Goal: Task Accomplishment & Management: Manage account settings

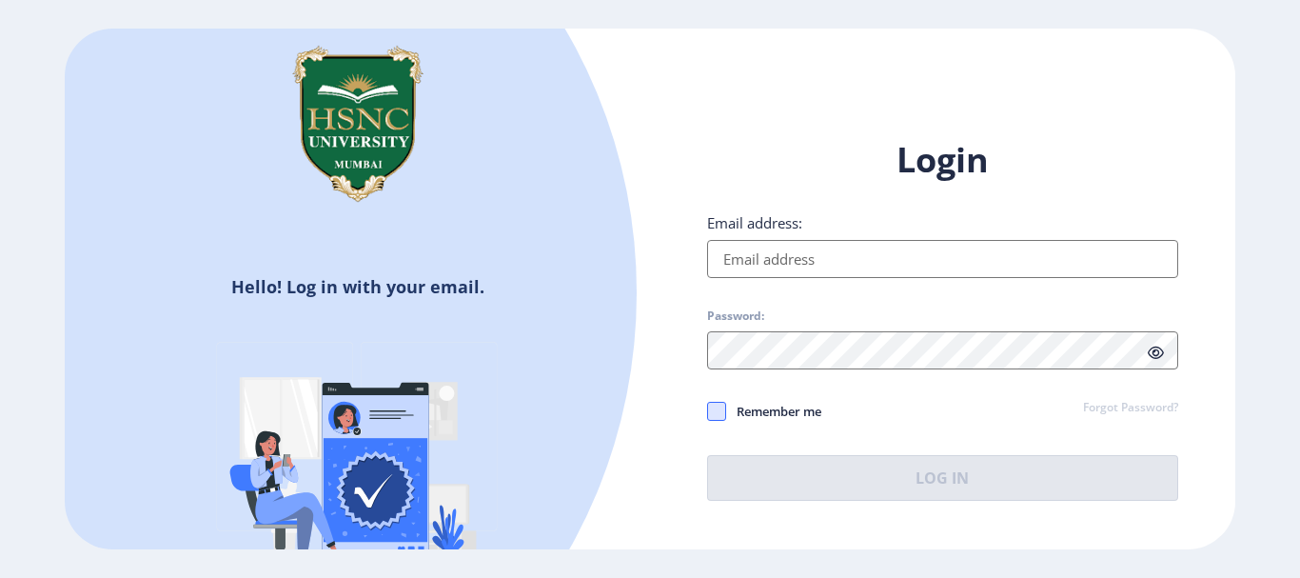
type input "[EMAIL_ADDRESS][DOMAIN_NAME]"
click at [720, 416] on span at bounding box center [716, 411] width 19 height 19
click at [708, 411] on input "Remember me" at bounding box center [707, 410] width 1 height 1
checkbox input "true"
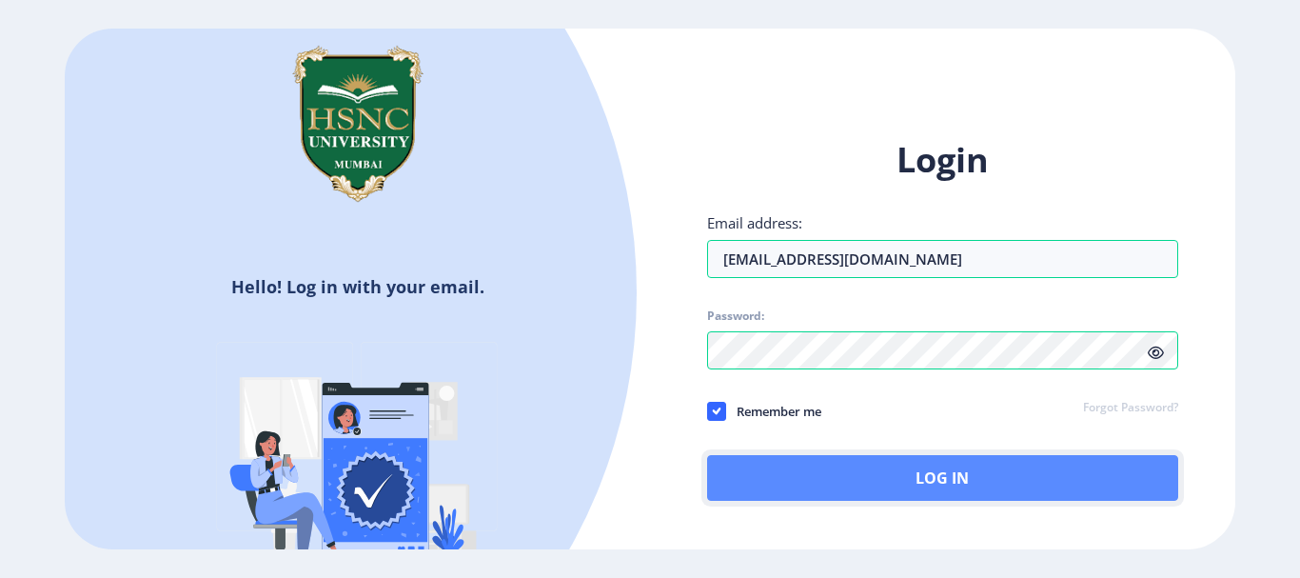
click at [798, 471] on button "Log In" at bounding box center [942, 478] width 471 height 46
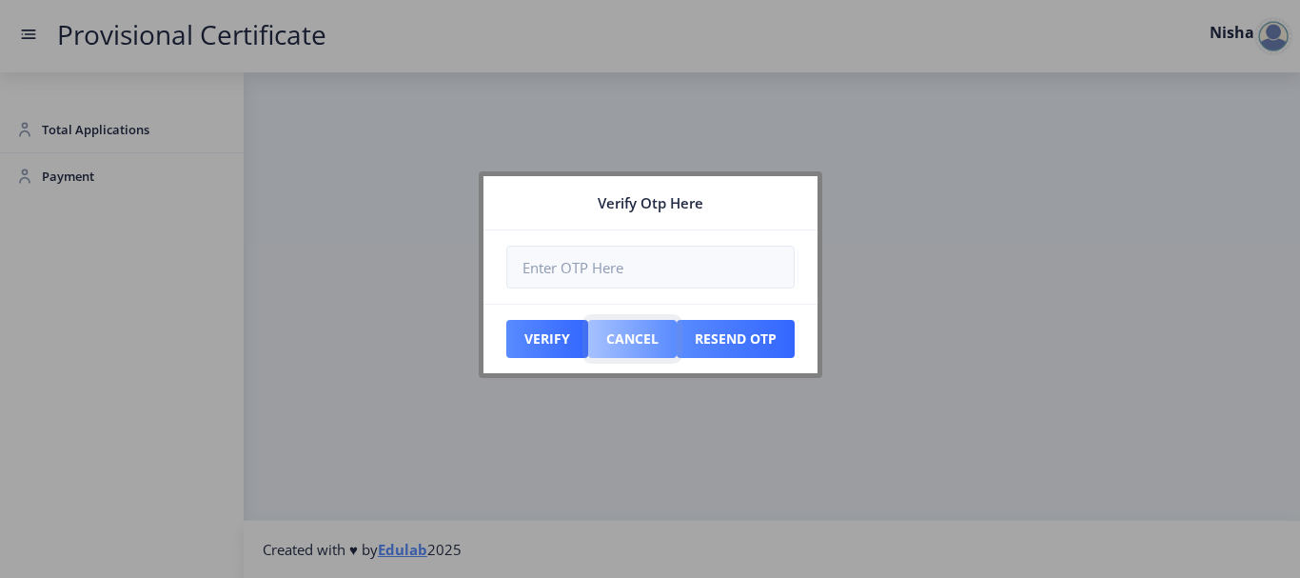
click at [588, 334] on button "Cancel" at bounding box center [547, 339] width 82 height 38
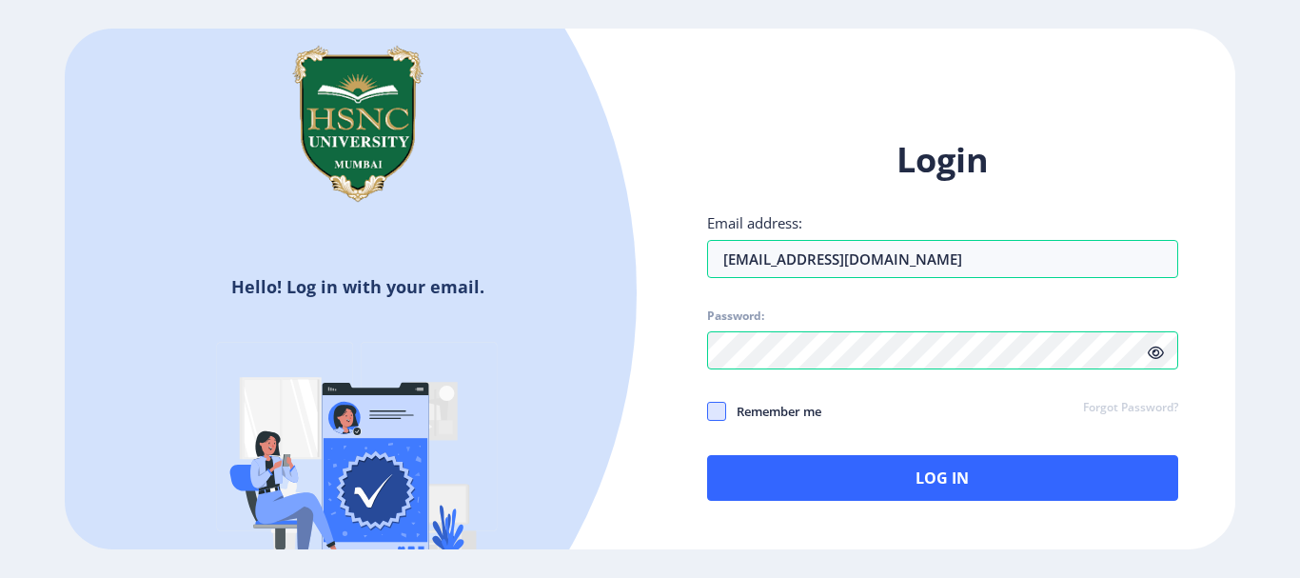
click at [712, 412] on span at bounding box center [716, 411] width 19 height 19
click at [708, 411] on input "Remember me" at bounding box center [707, 410] width 1 height 1
checkbox input "true"
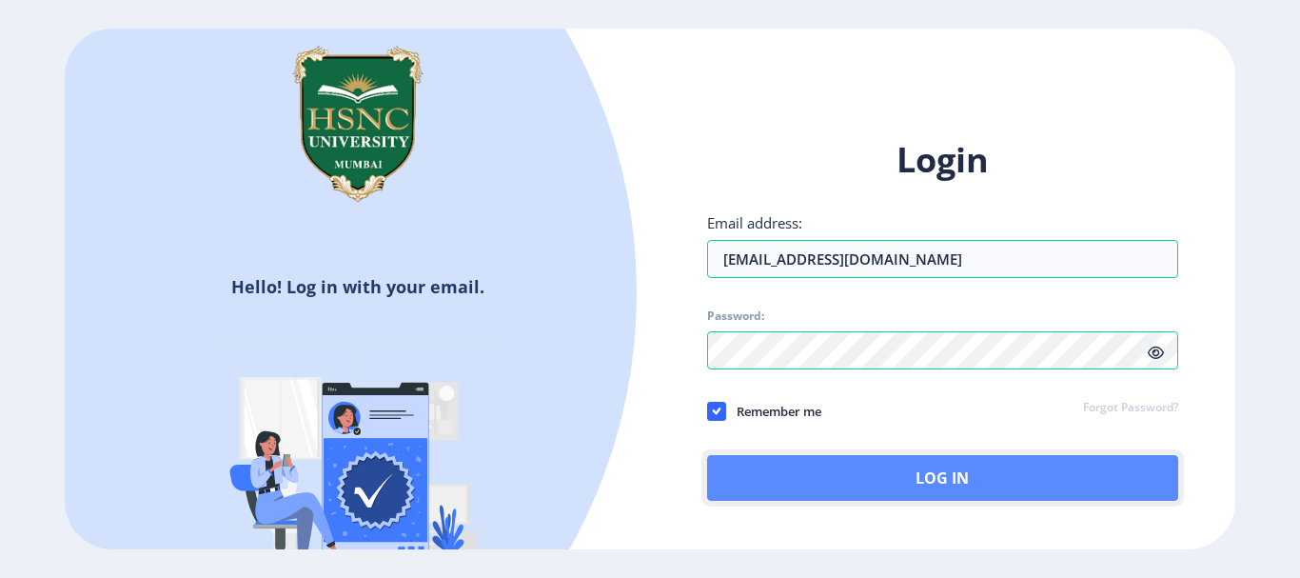
click at [832, 474] on button "Log In" at bounding box center [942, 478] width 471 height 46
